Goal: Task Accomplishment & Management: Use online tool/utility

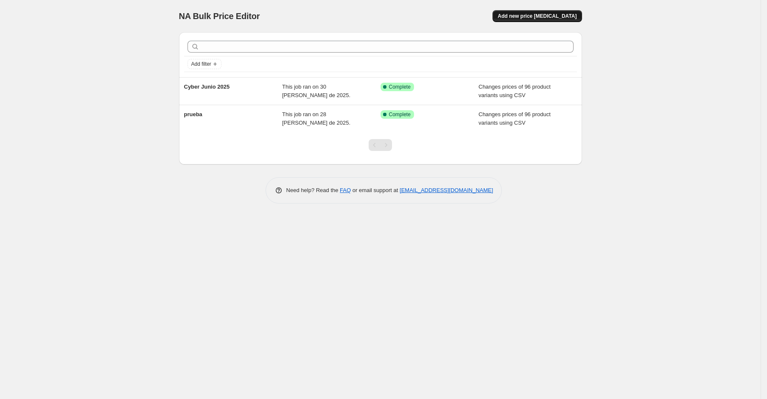
click at [569, 17] on span "Add new price change job" at bounding box center [537, 16] width 79 height 7
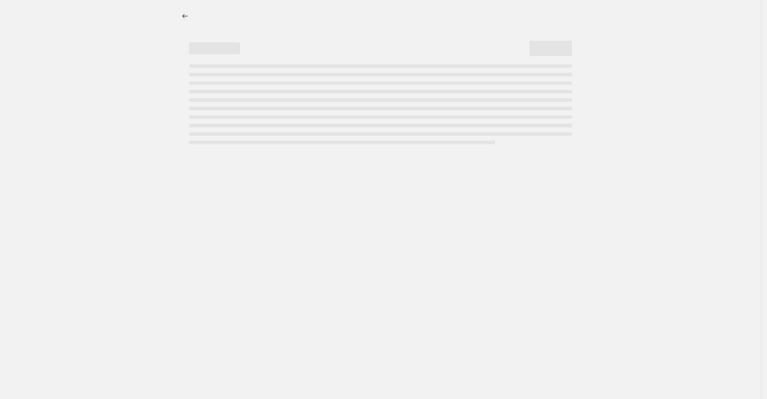
select select "percentage"
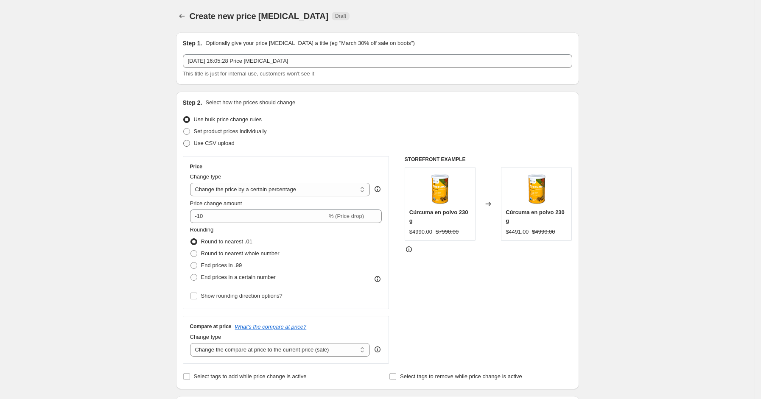
click at [220, 146] on span "Use CSV upload" at bounding box center [214, 143] width 41 height 6
click at [184, 140] on input "Use CSV upload" at bounding box center [183, 140] width 0 height 0
radio input "true"
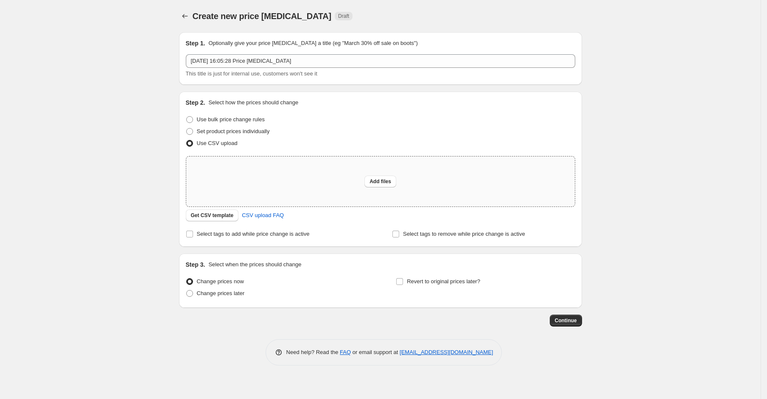
click at [329, 176] on div "Add files" at bounding box center [380, 182] width 389 height 50
type input "C:\fakepath\csv_template_user_58092 - csv_template_user_58092.csv"
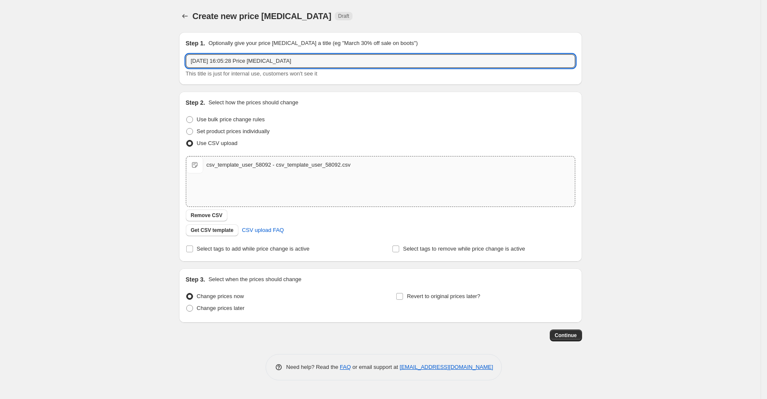
drag, startPoint x: 292, startPoint y: 57, endPoint x: 95, endPoint y: 60, distance: 196.5
click at [97, 59] on div "Create new price change job. This page is ready Create new price change job Dra…" at bounding box center [380, 199] width 761 height 399
type input "Cyber octubre 2025"
click at [401, 300] on span at bounding box center [400, 297] width 8 height 8
click at [401, 300] on input "Revert to original prices later?" at bounding box center [399, 296] width 7 height 7
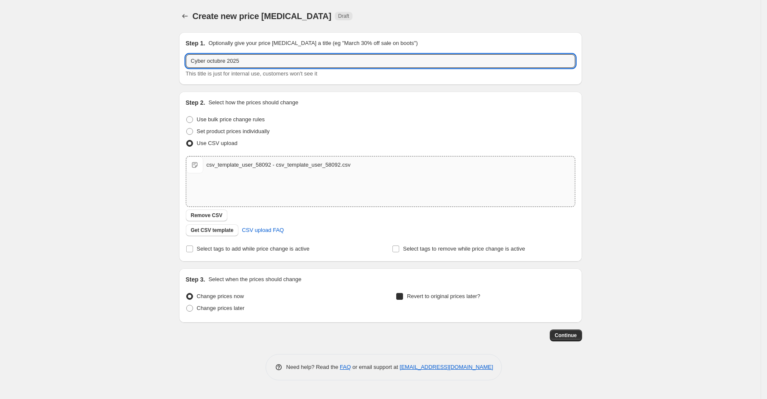
checkbox input "true"
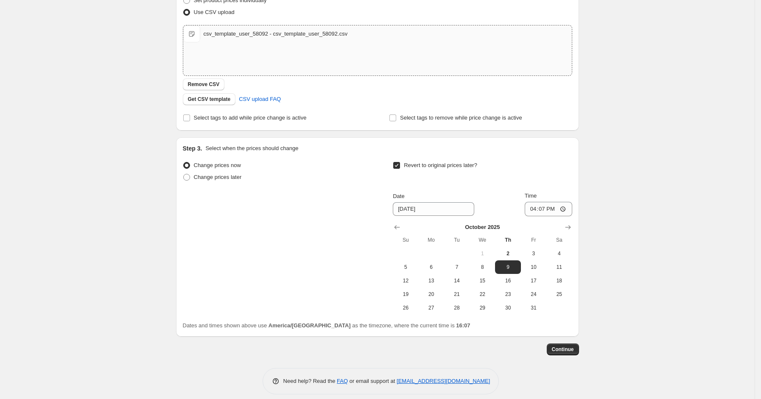
scroll to position [139, 0]
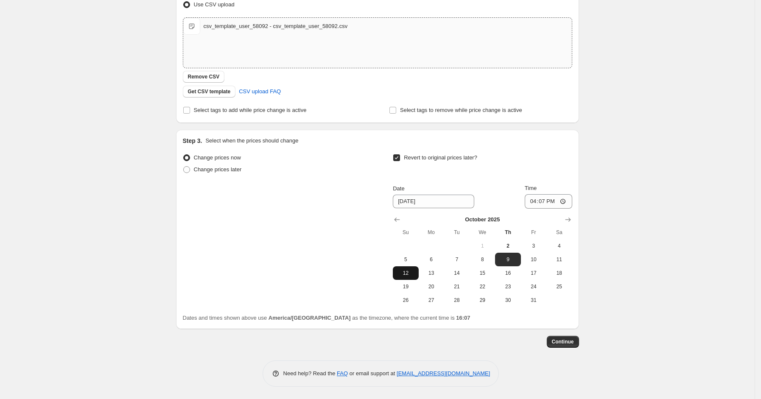
click at [405, 273] on span "12" at bounding box center [405, 273] width 19 height 7
click at [439, 276] on span "13" at bounding box center [431, 273] width 19 height 7
type input "10/13/2025"
click at [547, 205] on input "16:07" at bounding box center [549, 201] width 48 height 14
type input "23:59"
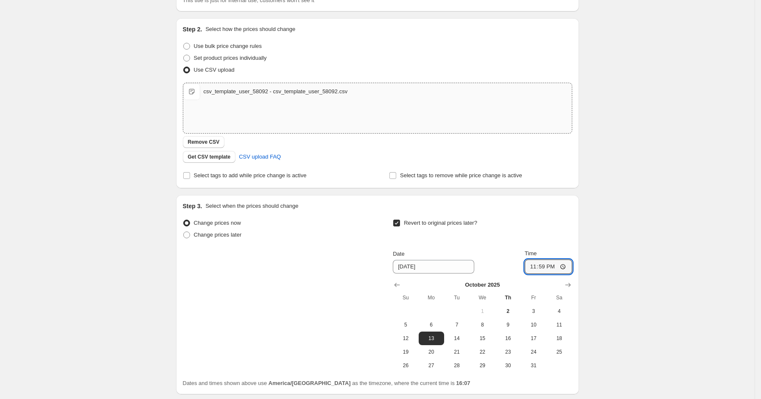
scroll to position [76, 0]
click at [197, 237] on label "Change prices later" at bounding box center [212, 233] width 59 height 12
click at [184, 230] on input "Change prices later" at bounding box center [183, 230] width 0 height 0
radio input "true"
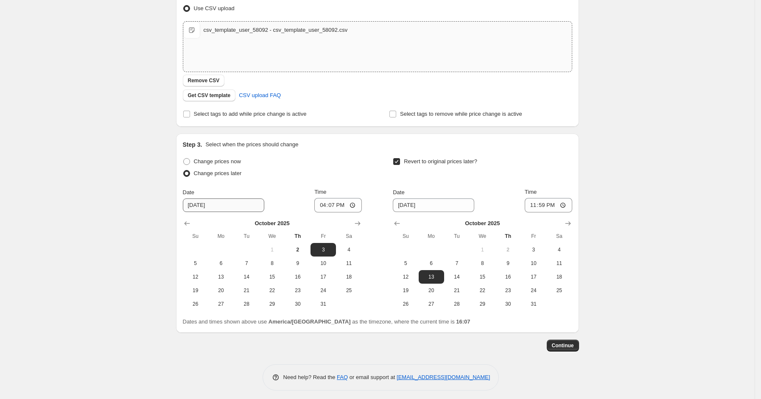
scroll to position [139, 0]
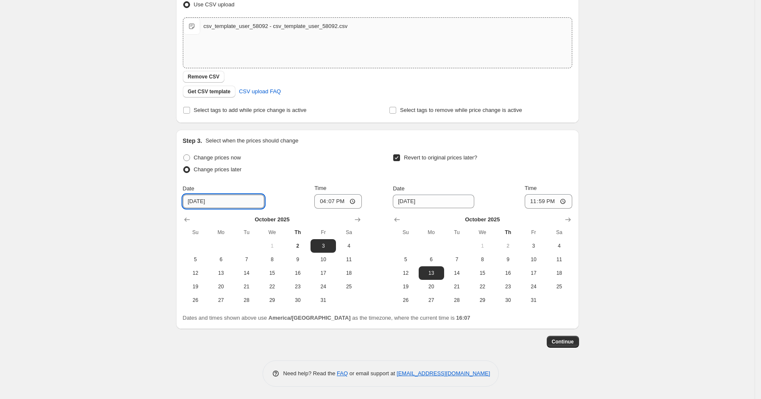
click at [204, 199] on input "10/3/2025" at bounding box center [223, 202] width 81 height 14
click at [338, 199] on input "16:07" at bounding box center [338, 201] width 48 height 14
type input "00:00"
click at [211, 203] on input "10/3/2025" at bounding box center [223, 202] width 81 height 14
drag, startPoint x: 221, startPoint y: 202, endPoint x: 167, endPoint y: 202, distance: 53.5
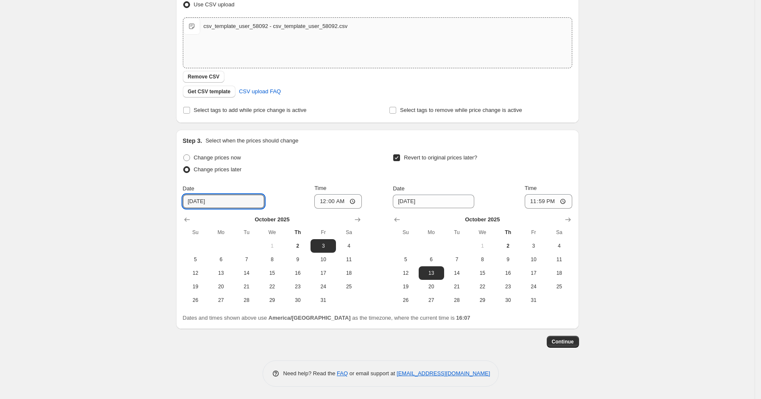
click at [167, 202] on div "Create new price change job. This page is ready Create new price change job Dra…" at bounding box center [377, 130] width 755 height 539
click at [200, 199] on input "10/3/2025" at bounding box center [223, 202] width 81 height 14
click at [208, 199] on input "10/3/2025" at bounding box center [223, 202] width 81 height 14
drag, startPoint x: 202, startPoint y: 202, endPoint x: 197, endPoint y: 202, distance: 4.7
click at [197, 202] on input "10/3/2025" at bounding box center [223, 202] width 81 height 14
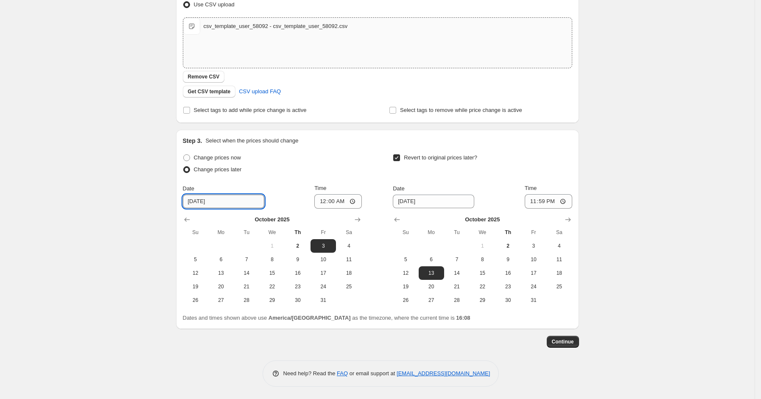
click at [205, 203] on input "10/3/2025" at bounding box center [223, 202] width 81 height 14
click at [198, 202] on input "10/3/2025" at bounding box center [223, 202] width 81 height 14
type input "10/2/2025"
click at [160, 215] on div "Create new price change job. This page is ready Create new price change job Dra…" at bounding box center [377, 130] width 755 height 539
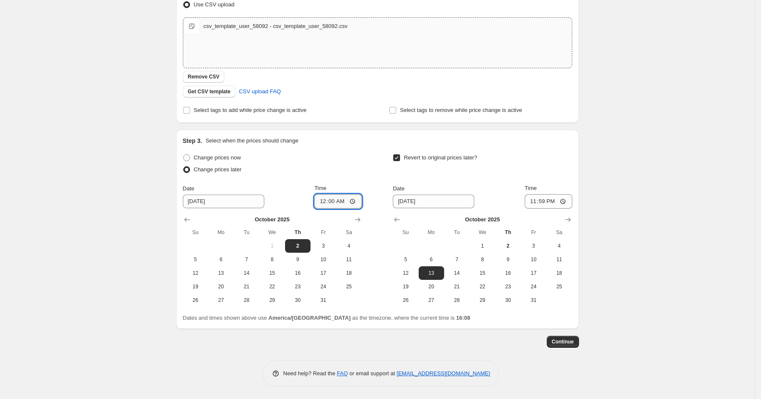
click at [334, 202] on input "00:00" at bounding box center [338, 201] width 48 height 14
click at [360, 177] on div "Change prices now Change prices later" at bounding box center [272, 164] width 179 height 25
click at [347, 202] on input "23:59" at bounding box center [338, 201] width 48 height 14
type input "23:58"
click at [365, 171] on div "Change prices now Change prices later Date 10/2/2025 Time 23:58 October 2025 Su…" at bounding box center [378, 229] width 390 height 155
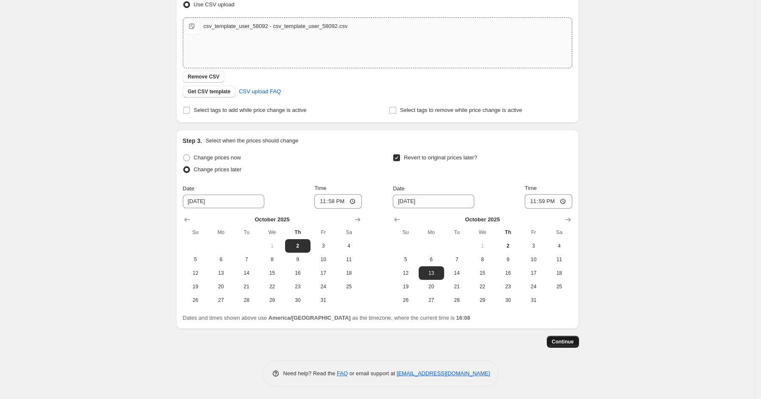
click at [573, 339] on span "Continue" at bounding box center [563, 342] width 22 height 7
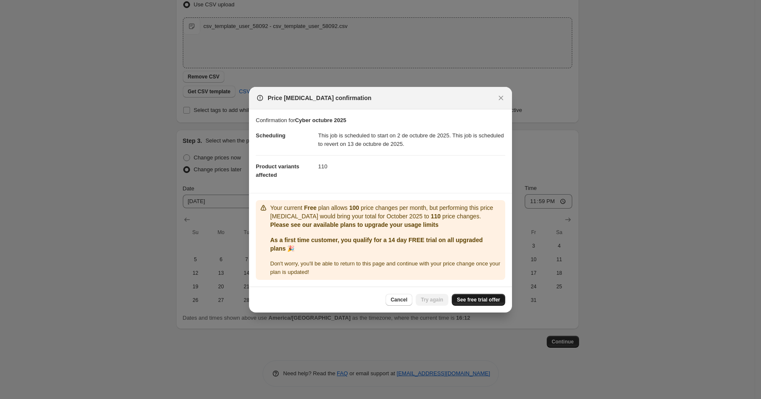
click at [492, 295] on link "See free trial offer" at bounding box center [478, 300] width 53 height 12
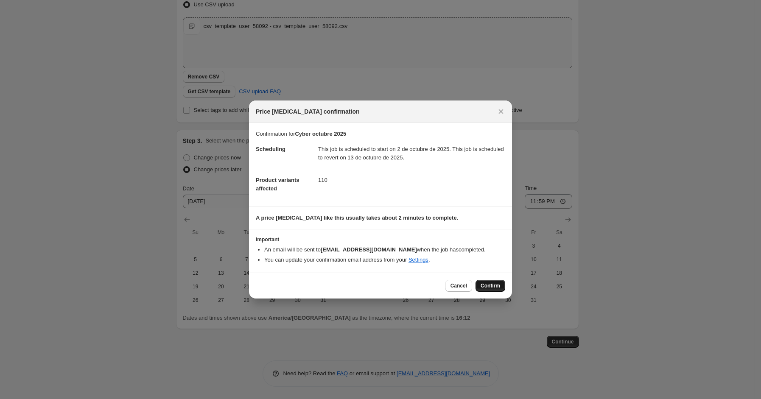
click at [494, 289] on span "Confirm" at bounding box center [491, 286] width 20 height 7
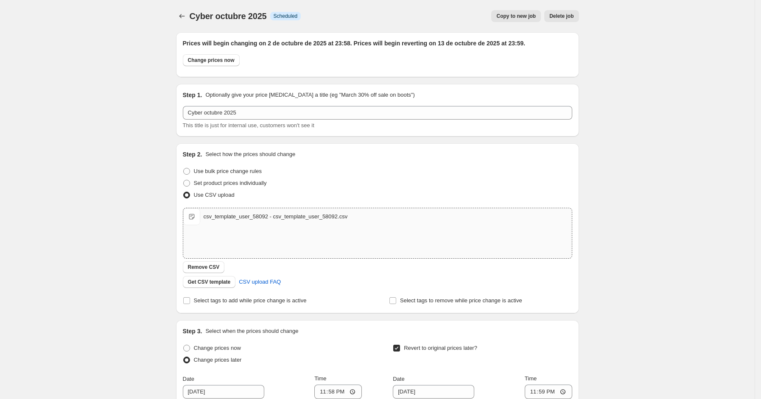
scroll to position [139, 0]
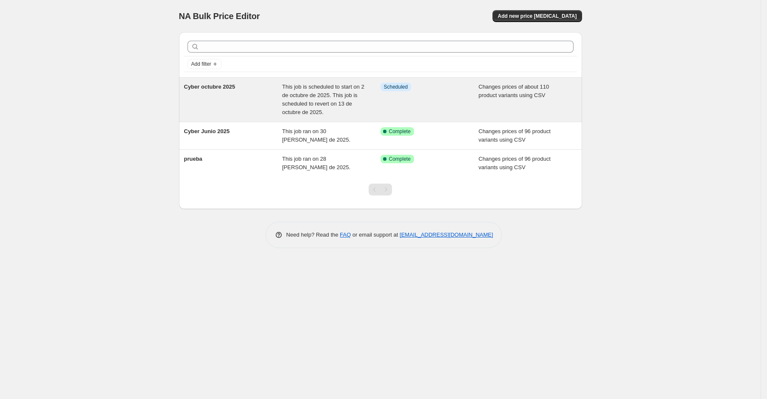
click at [243, 89] on div "Cyber octubre 2025" at bounding box center [233, 100] width 98 height 34
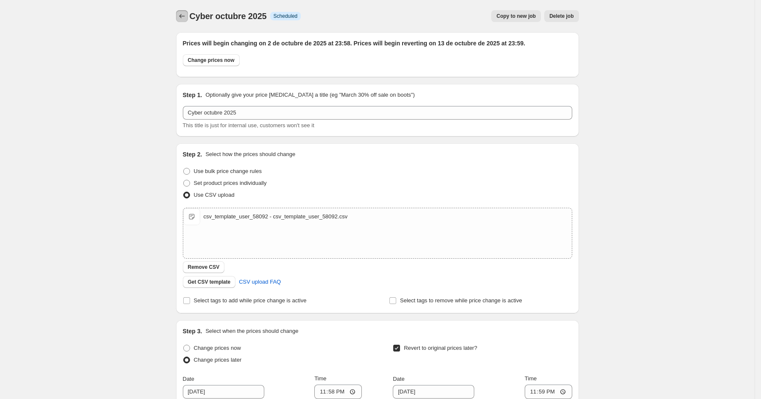
click at [185, 13] on icon "Price change jobs" at bounding box center [182, 16] width 8 height 8
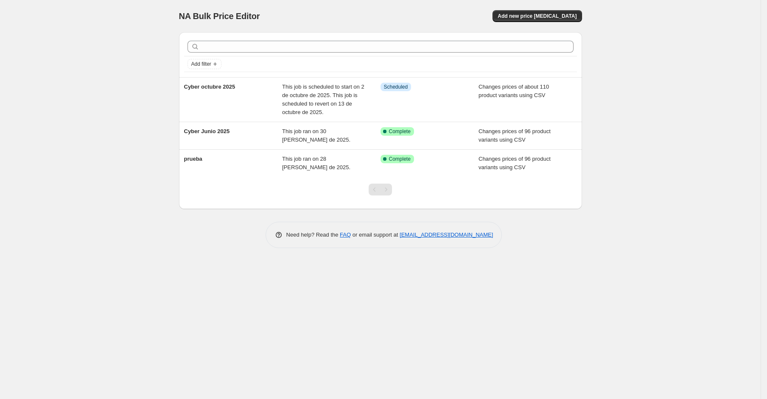
click at [596, 179] on div "NA Bulk Price Editor. This page is ready NA Bulk Price Editor Add new price cha…" at bounding box center [380, 199] width 761 height 399
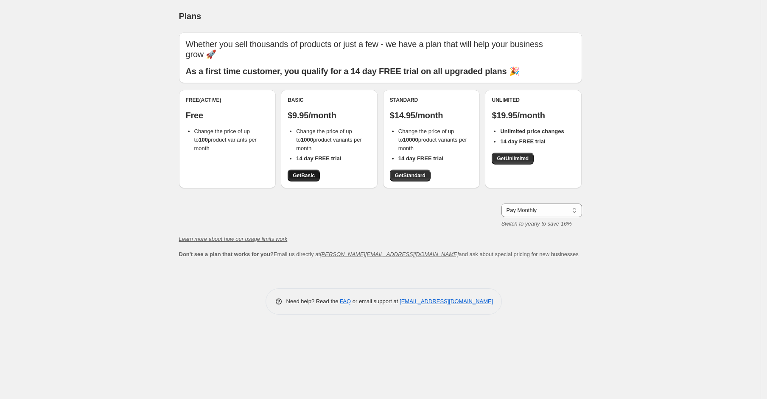
click at [306, 175] on span "Get Basic" at bounding box center [304, 175] width 22 height 7
